Goal: Information Seeking & Learning: Learn about a topic

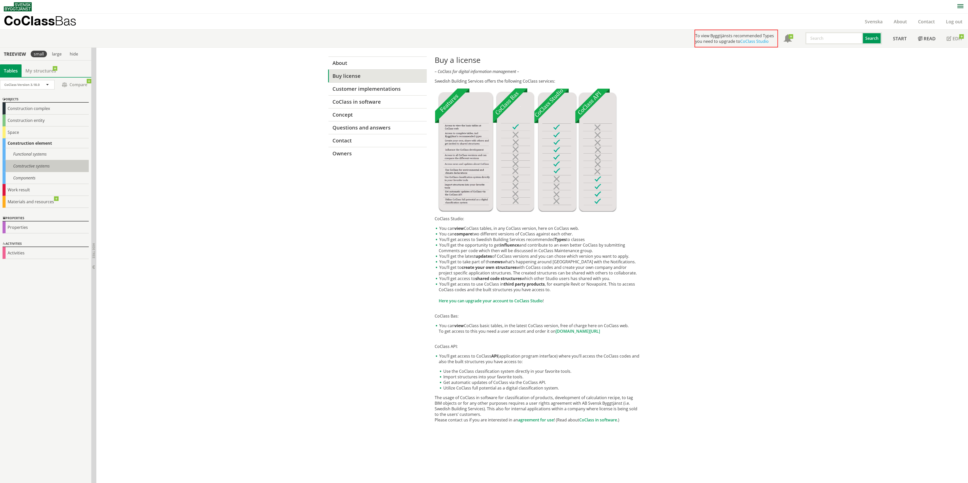
click at [47, 161] on div "Constructive systems" at bounding box center [46, 166] width 86 height 12
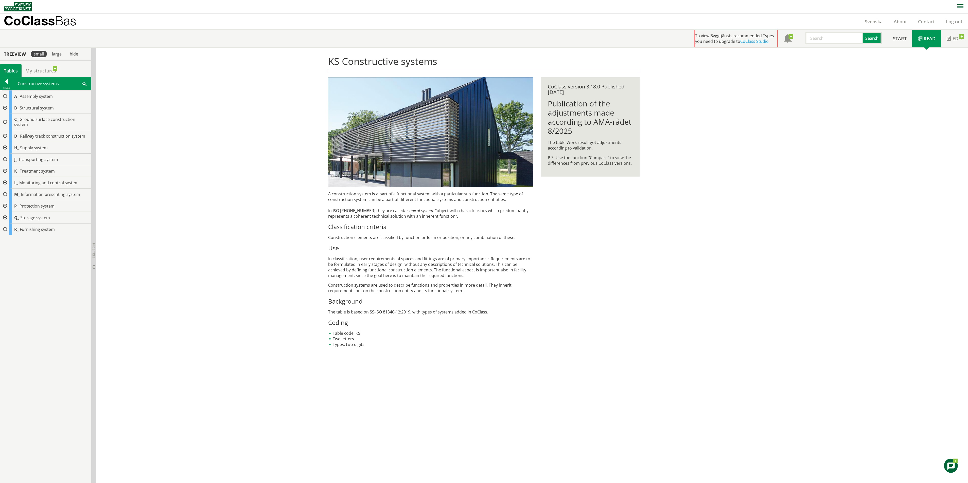
drag, startPoint x: 5, startPoint y: 200, endPoint x: 2, endPoint y: 200, distance: 2.8
click at [2, 200] on div at bounding box center [4, 206] width 9 height 12
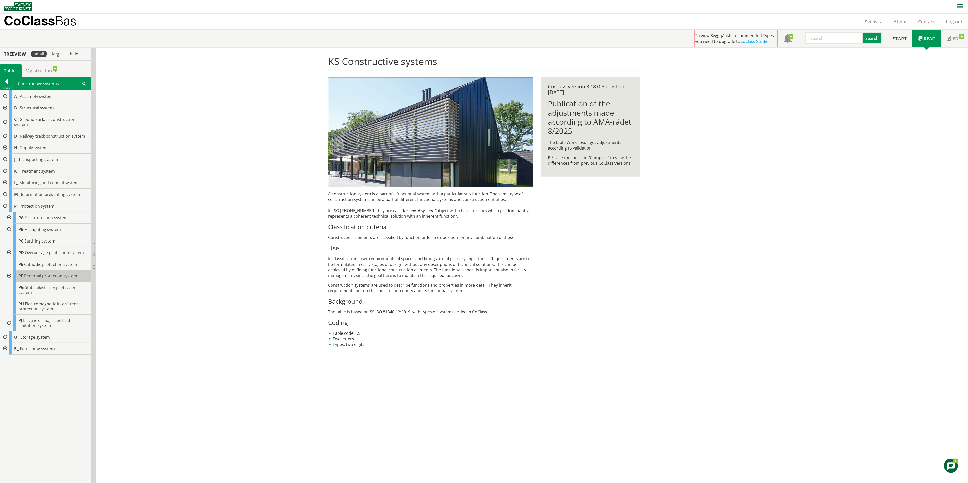
click at [41, 273] on span "Personal protection system" at bounding box center [50, 276] width 53 height 6
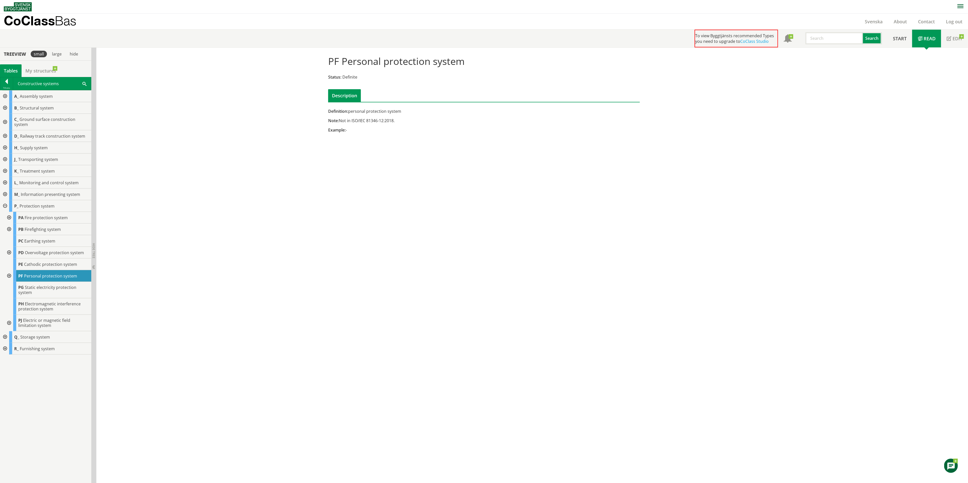
click at [6, 119] on div at bounding box center [4, 122] width 9 height 16
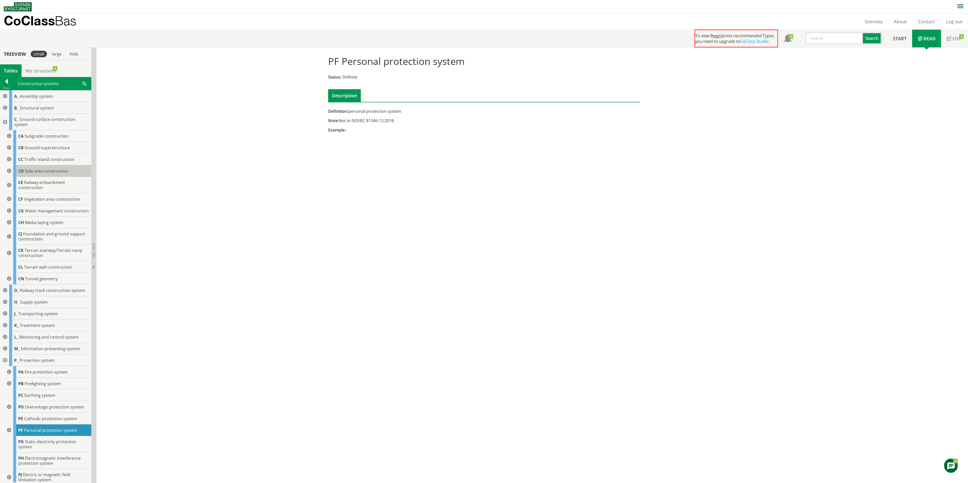
click at [66, 173] on span "Side area construction" at bounding box center [46, 171] width 43 height 6
click at [64, 270] on span "Terrain wall construction" at bounding box center [48, 267] width 48 height 6
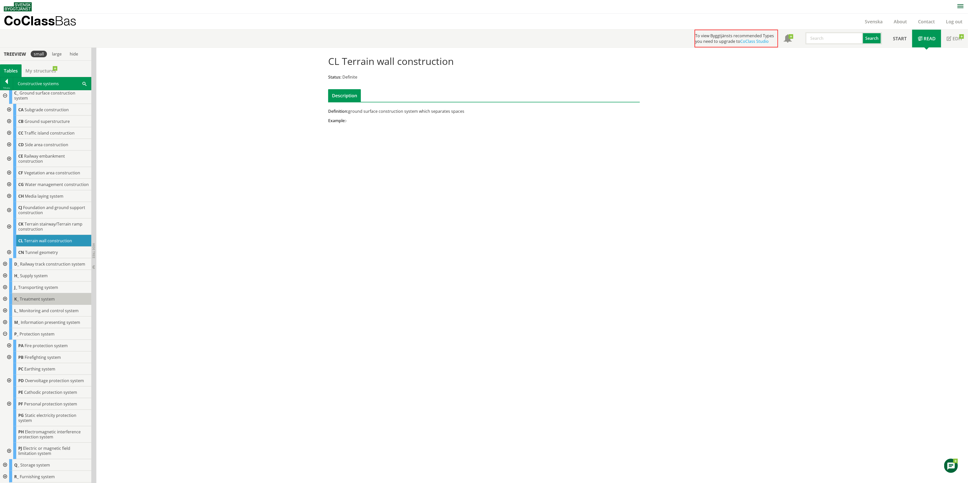
scroll to position [37, 0]
click at [6, 259] on div at bounding box center [4, 264] width 9 height 12
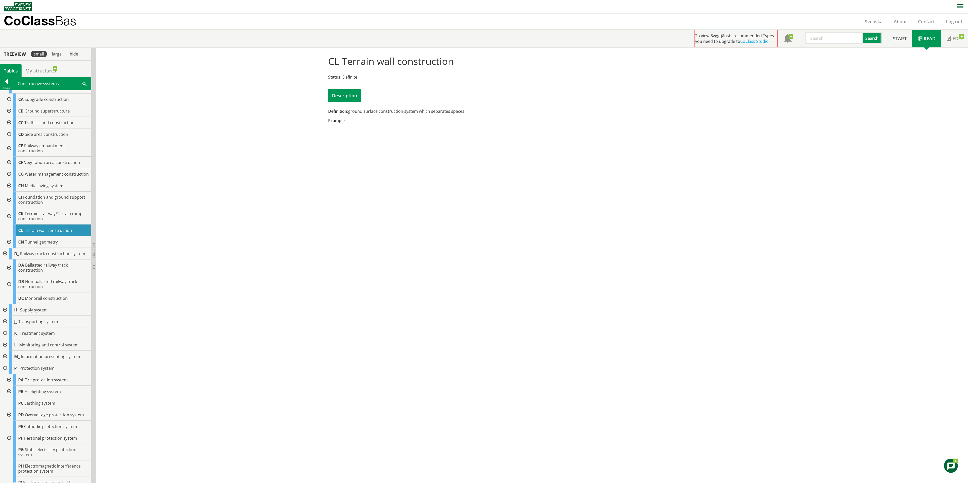
click at [6, 259] on div at bounding box center [4, 254] width 9 height 12
click at [4, 120] on div at bounding box center [4, 122] width 9 height 16
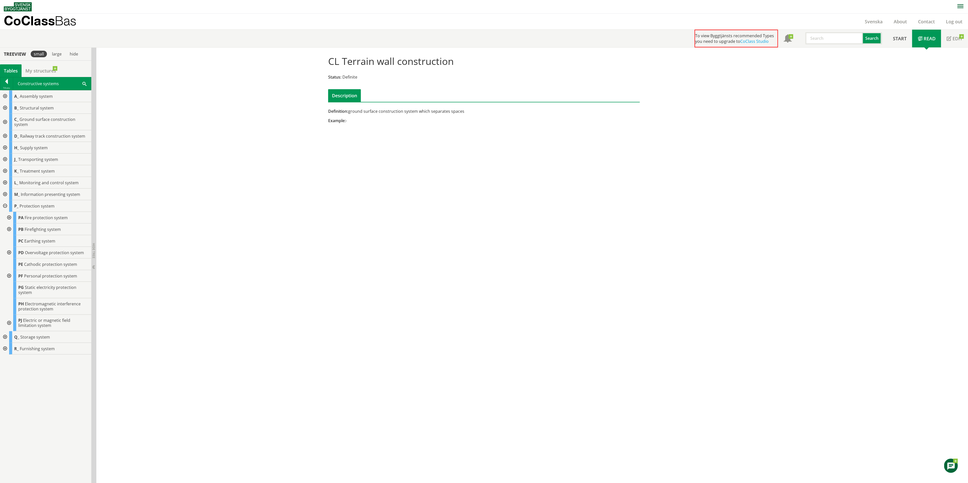
click at [3, 200] on div at bounding box center [4, 206] width 9 height 12
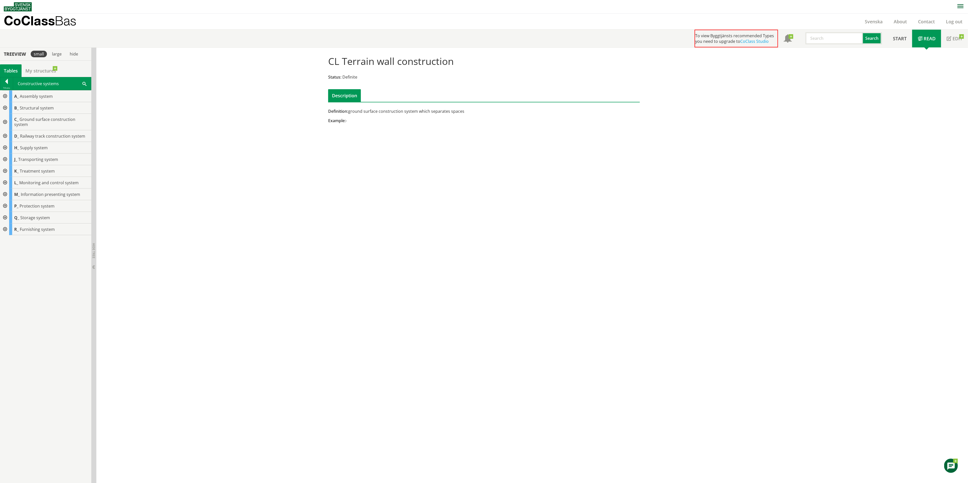
click at [4, 200] on div at bounding box center [4, 206] width 9 height 12
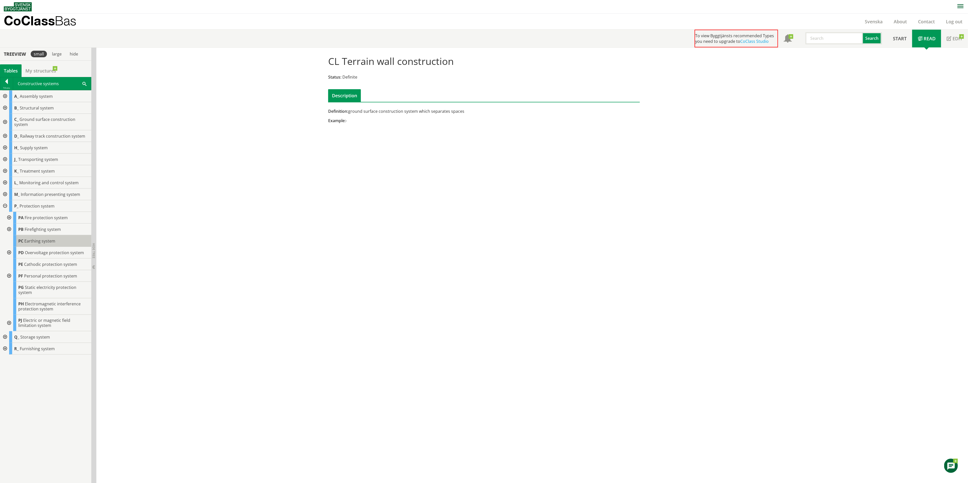
click at [26, 238] on span "Earthing system" at bounding box center [39, 241] width 31 height 6
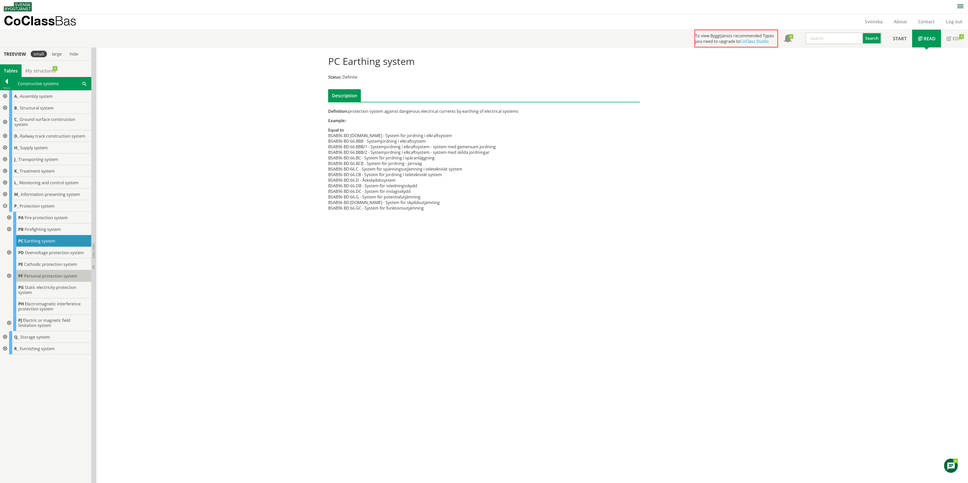
click at [54, 273] on span "Personal protection system" at bounding box center [50, 276] width 53 height 6
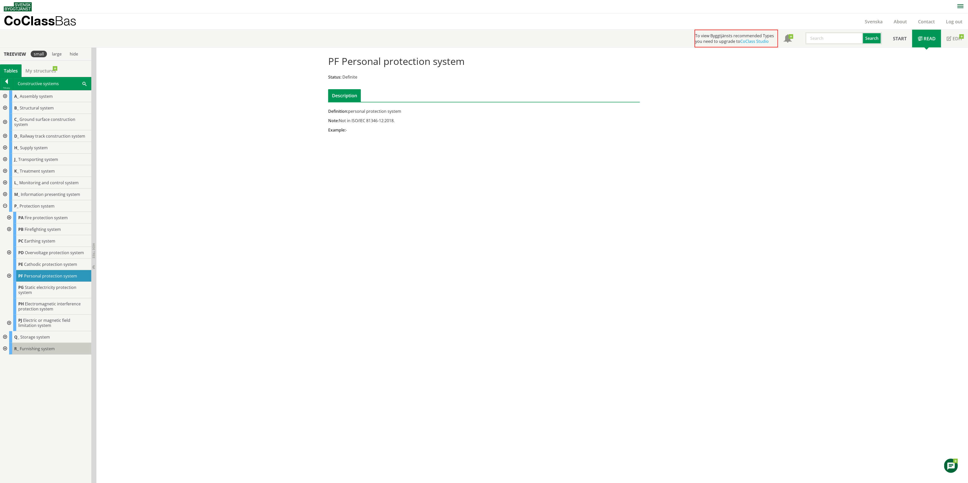
click at [17, 346] on span "R_" at bounding box center [16, 349] width 5 height 6
click at [6, 343] on div at bounding box center [4, 349] width 9 height 12
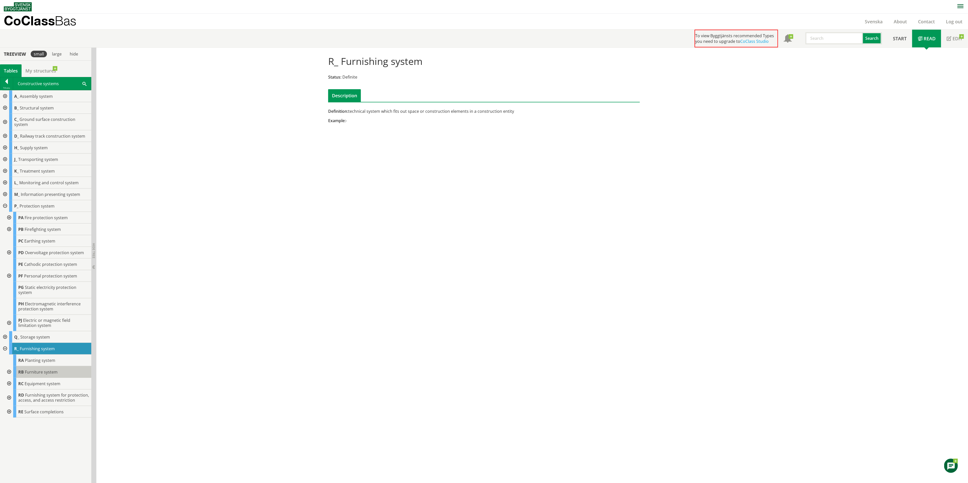
click at [51, 369] on span "Furniture system" at bounding box center [41, 372] width 33 height 6
